Goal: Transaction & Acquisition: Obtain resource

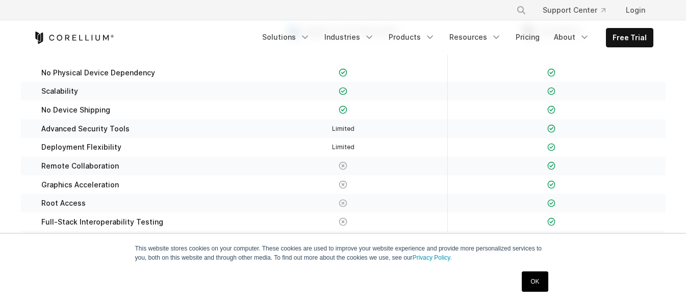
click at [533, 277] on link "OK" at bounding box center [535, 282] width 26 height 20
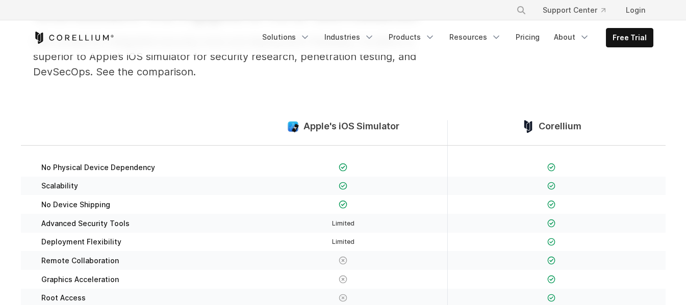
scroll to position [51, 0]
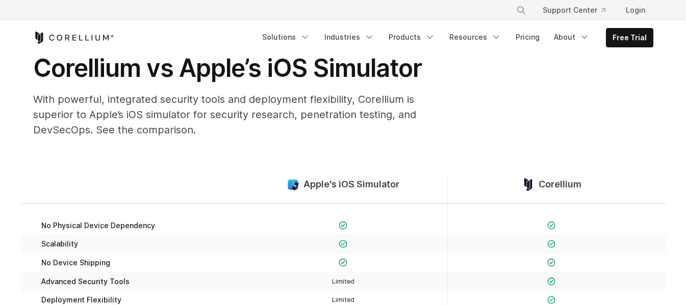
click at [371, 184] on span "Apple's iOS Simulator" at bounding box center [351, 185] width 96 height 12
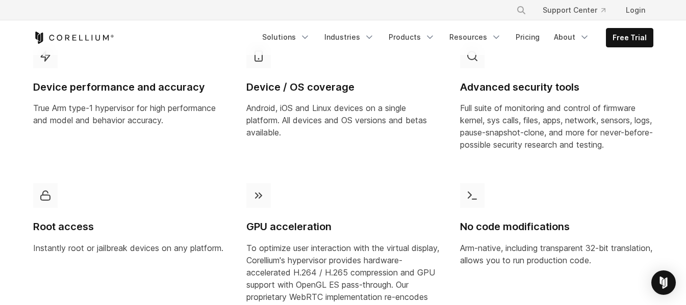
scroll to position [612, 0]
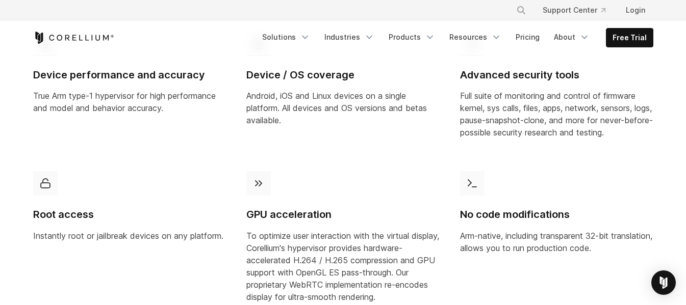
click at [556, 65] on div "Advanced security tools Full suite of monitoring and control of firmware kernel…" at bounding box center [556, 86] width 193 height 108
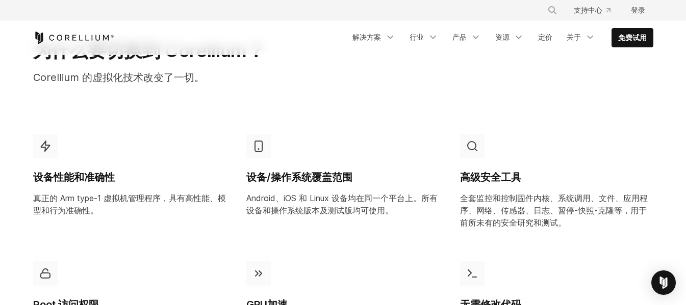
scroll to position [495, 0]
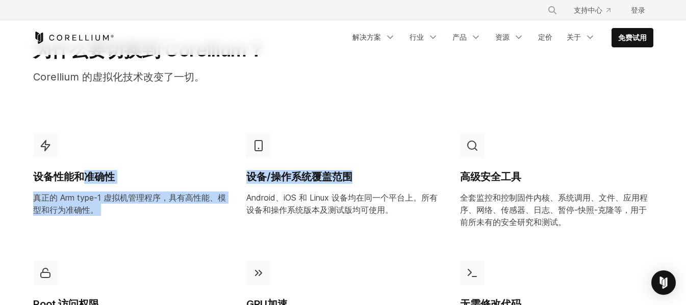
drag, startPoint x: 87, startPoint y: 168, endPoint x: 384, endPoint y: 165, distance: 296.3
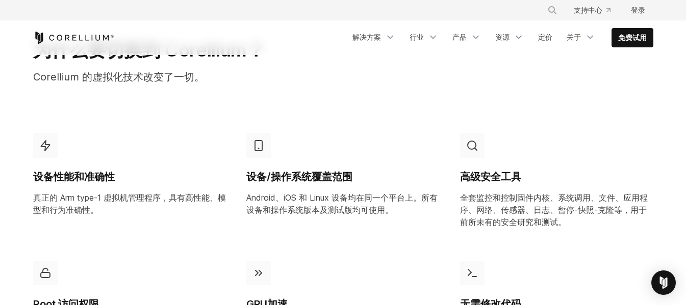
click at [412, 215] on p "Android、iOS 和 Linux 设备均在同一个平台上。所有设备和操作系统版本及测试版均可使用。" at bounding box center [342, 204] width 193 height 24
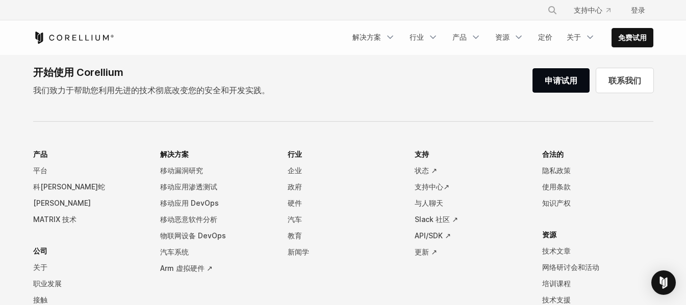
scroll to position [1056, 0]
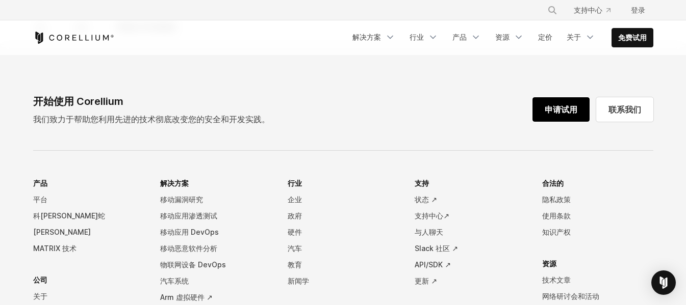
click at [568, 111] on font "申请试用" at bounding box center [561, 110] width 33 height 10
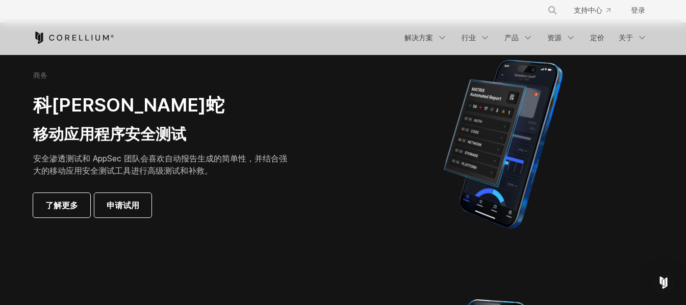
scroll to position [255, 0]
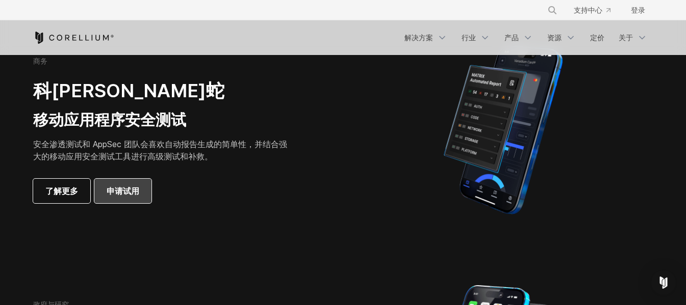
click at [132, 190] on font "申请试用" at bounding box center [123, 191] width 33 height 10
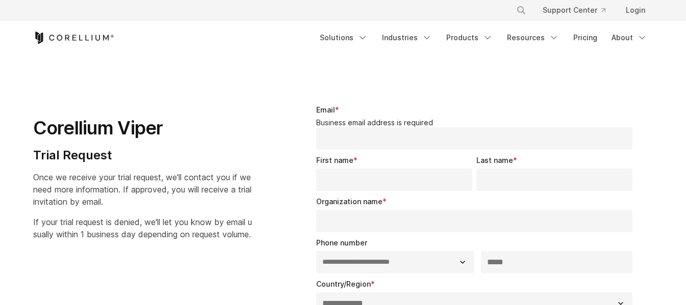
select select "**"
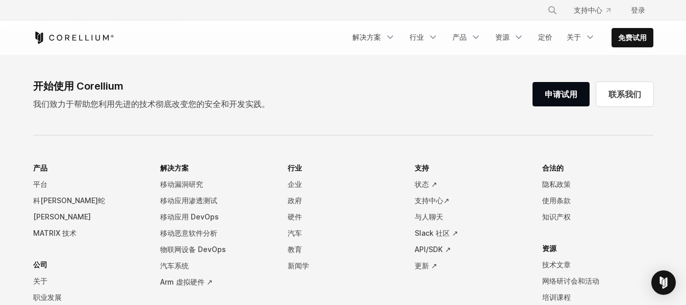
scroll to position [1056, 0]
